Goal: Find contact information: Find contact information

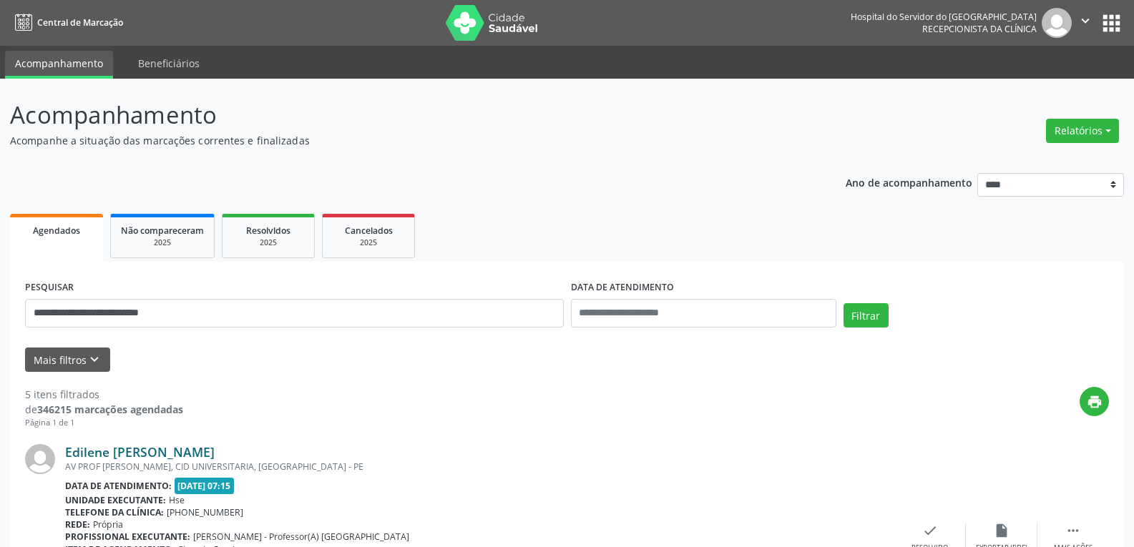
click at [215, 454] on link "Edilene [PERSON_NAME]" at bounding box center [140, 452] width 150 height 16
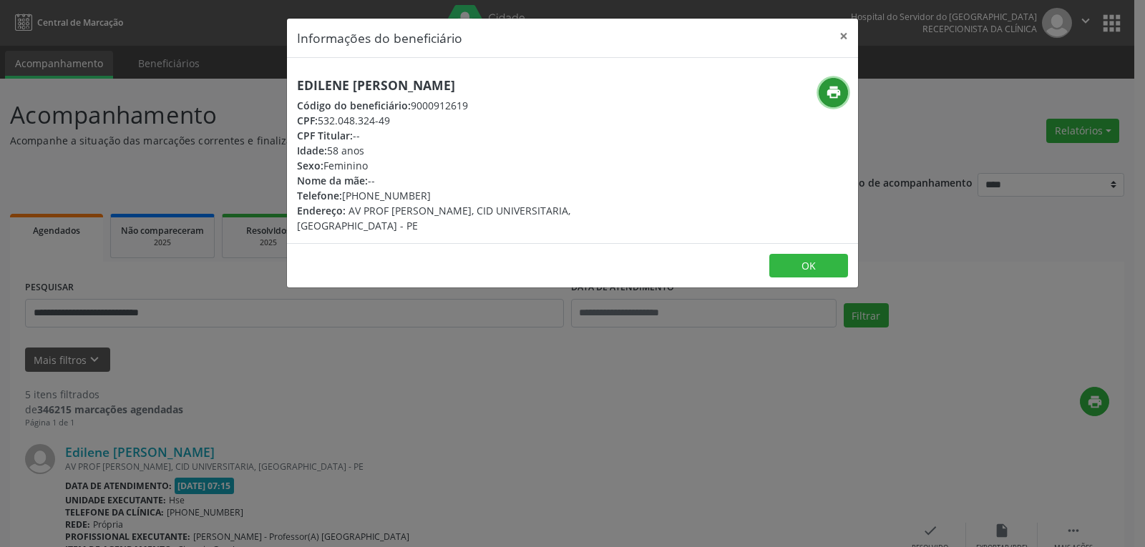
click at [832, 95] on icon "print" at bounding box center [834, 92] width 16 height 16
drag, startPoint x: 368, startPoint y: 201, endPoint x: 438, endPoint y: 203, distance: 70.2
click at [438, 203] on div "Edilene [PERSON_NAME] Código do beneficiário: 9000912619 CPF: 532.048.324-49 CP…" at bounding box center [477, 155] width 361 height 155
click at [422, 196] on div "Telefone: [PHONE_NUMBER]" at bounding box center [477, 195] width 361 height 15
click at [391, 198] on div "Telefone: [PHONE_NUMBER]" at bounding box center [477, 195] width 361 height 15
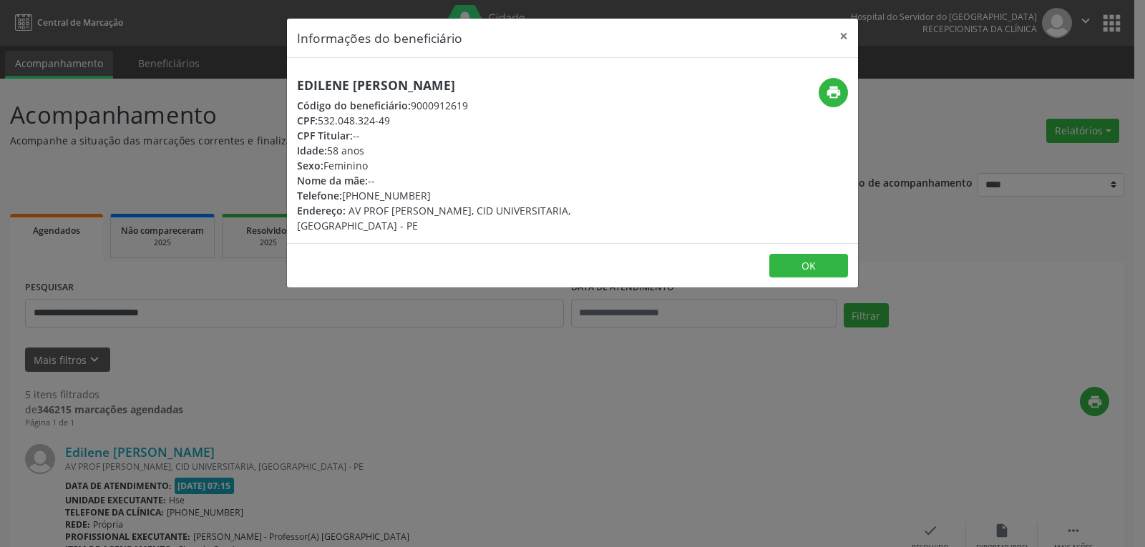
drag, startPoint x: 368, startPoint y: 196, endPoint x: 388, endPoint y: 196, distance: 20.0
click at [388, 196] on div "Telefone: [PHONE_NUMBER]" at bounding box center [477, 195] width 361 height 15
click at [367, 198] on div "Telefone: [PHONE_NUMBER]" at bounding box center [477, 195] width 361 height 15
drag, startPoint x: 422, startPoint y: 198, endPoint x: 366, endPoint y: 190, distance: 56.3
click at [366, 190] on div "Telefone: [PHONE_NUMBER]" at bounding box center [477, 195] width 361 height 15
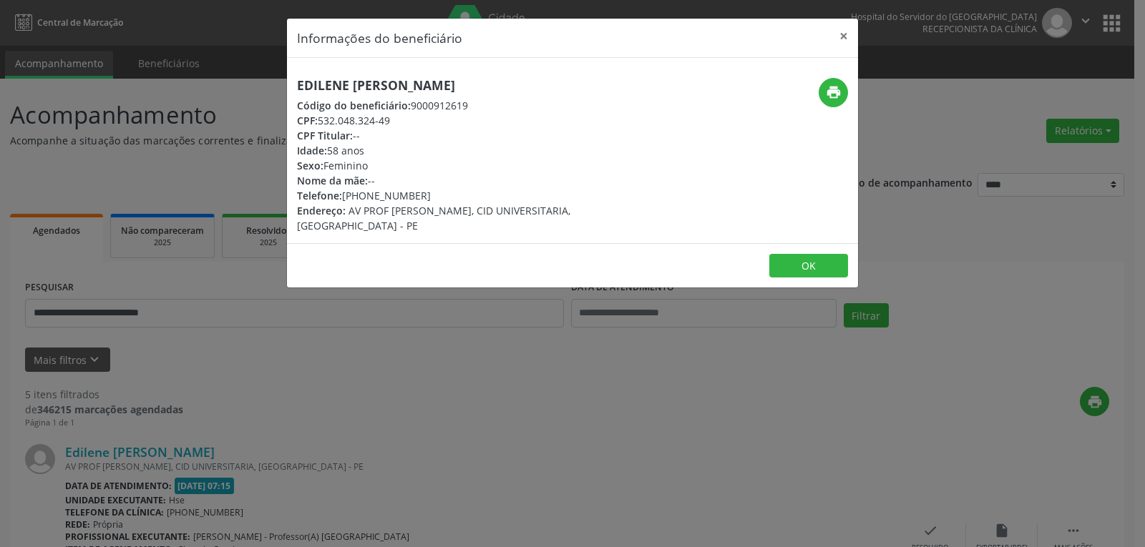
copy div "98874-5928"
